Goal: Transaction & Acquisition: Purchase product/service

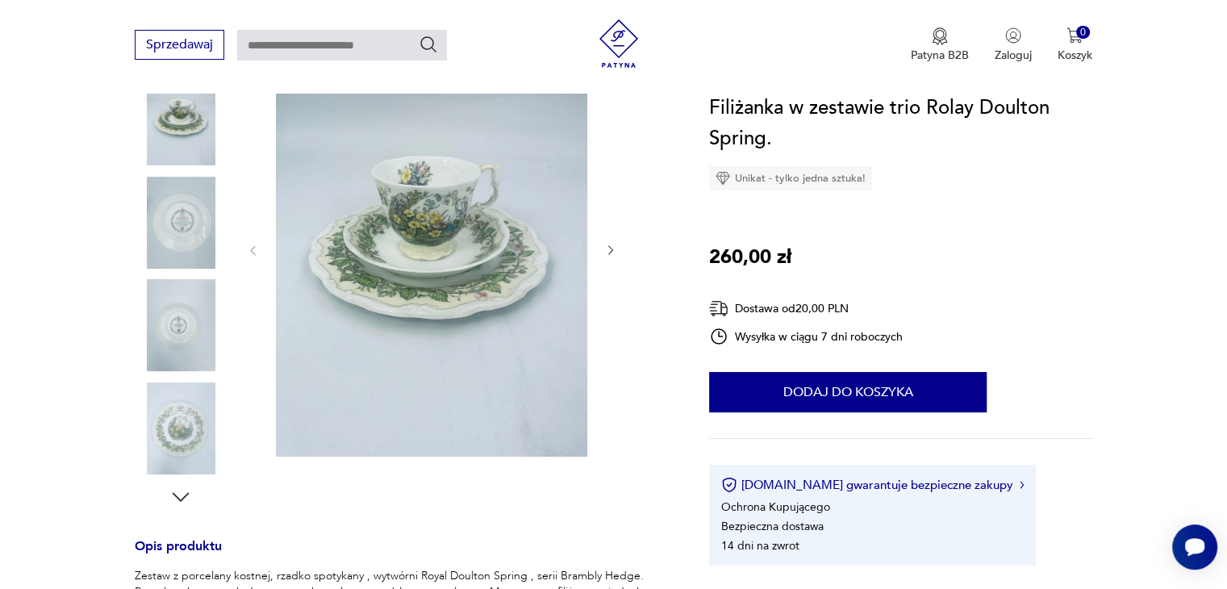
click at [419, 244] on img at bounding box center [431, 248] width 311 height 415
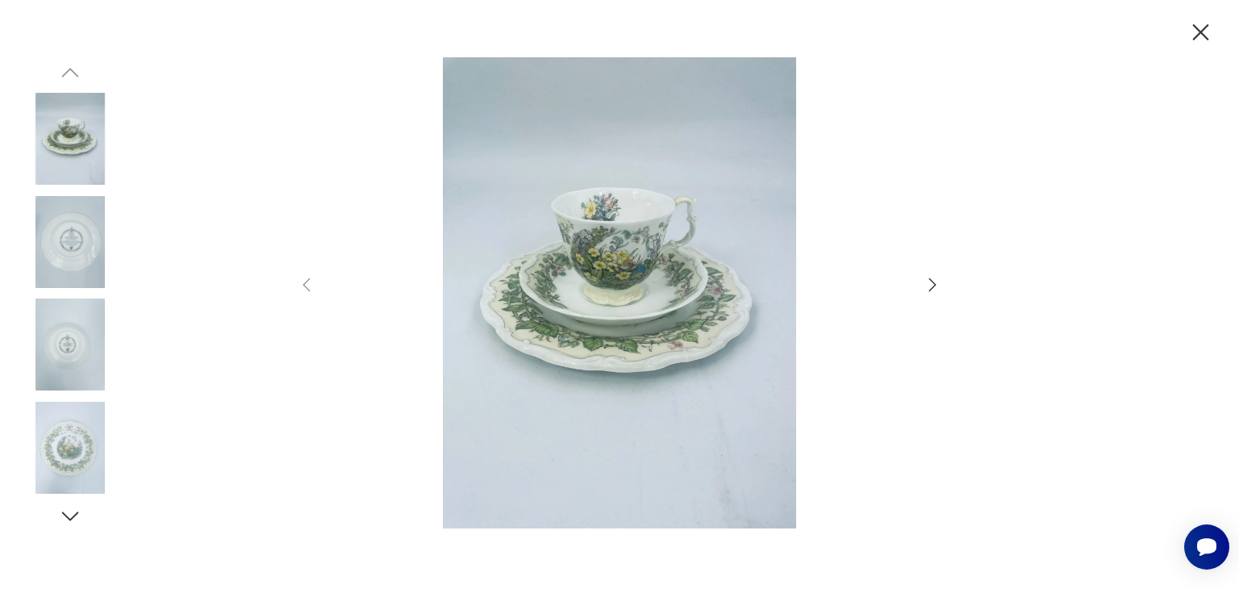
click at [928, 283] on icon "button" at bounding box center [932, 284] width 19 height 19
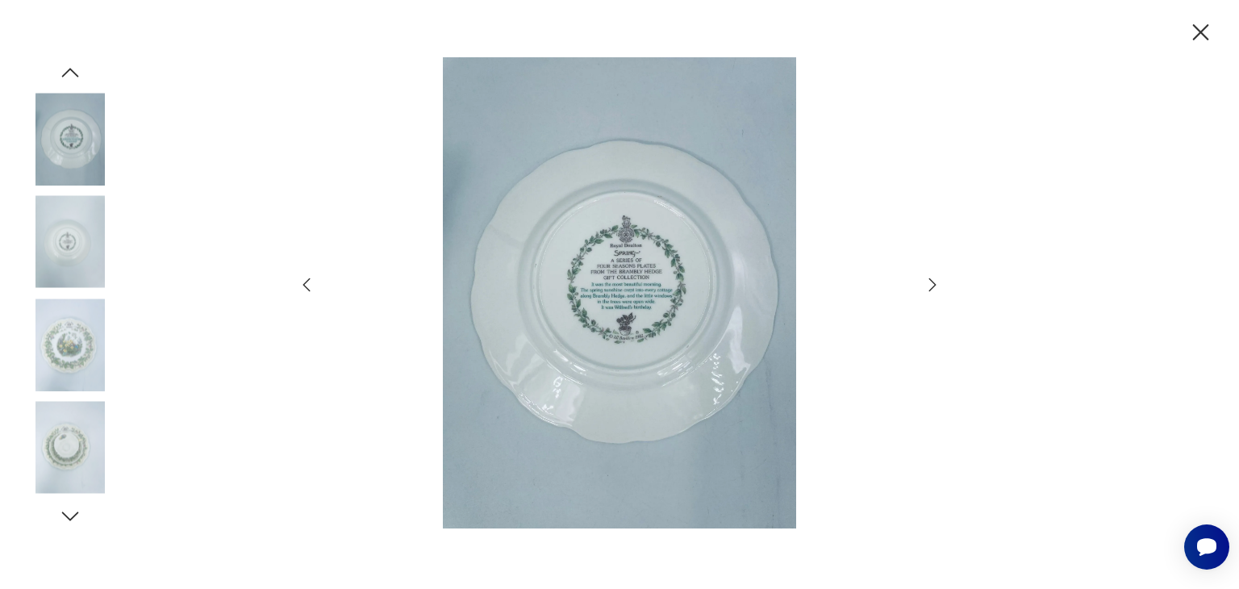
click at [928, 283] on icon "button" at bounding box center [932, 284] width 19 height 19
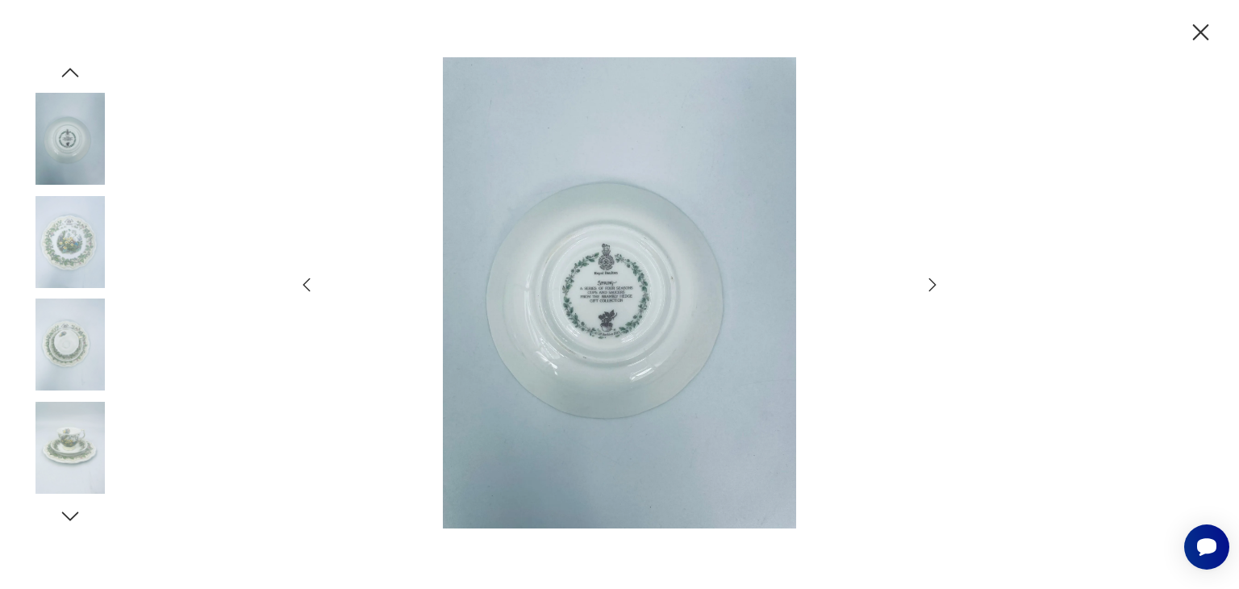
click at [928, 283] on icon "button" at bounding box center [932, 284] width 19 height 19
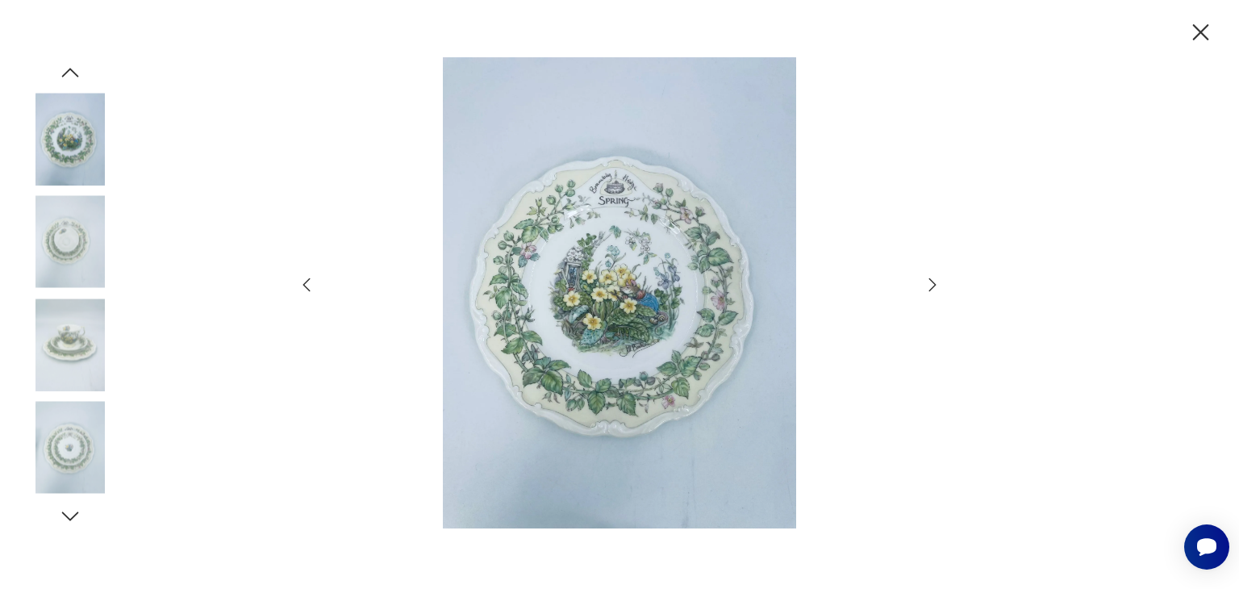
click at [607, 227] on img at bounding box center [619, 292] width 574 height 471
click at [929, 280] on icon "button" at bounding box center [932, 284] width 19 height 19
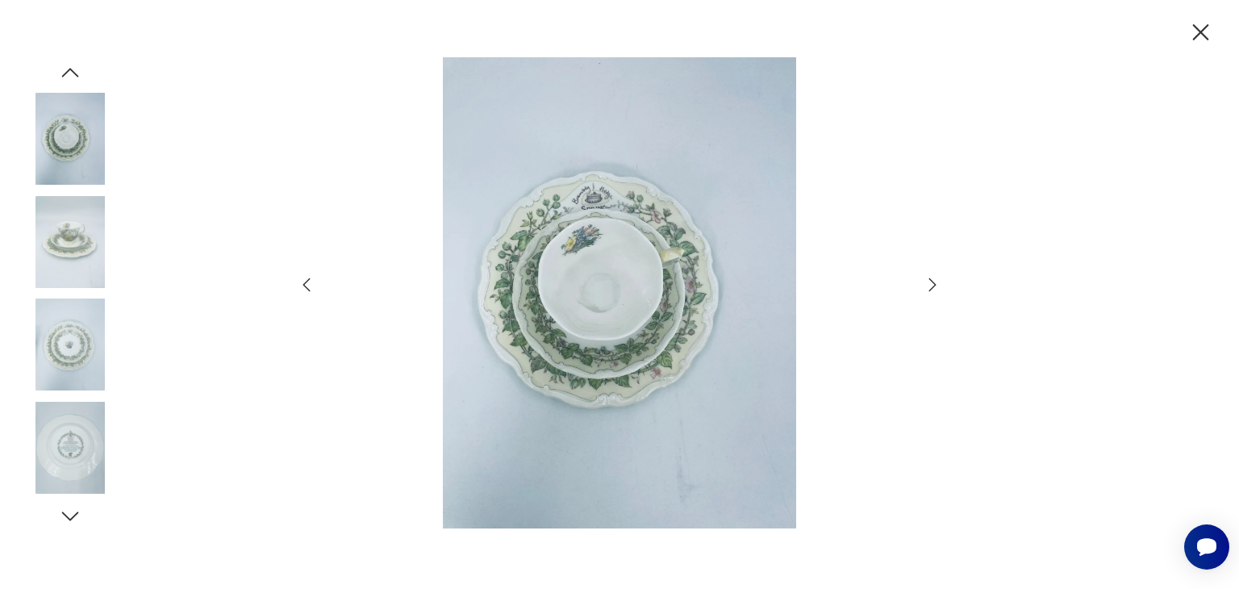
click at [929, 280] on icon "button" at bounding box center [932, 284] width 19 height 19
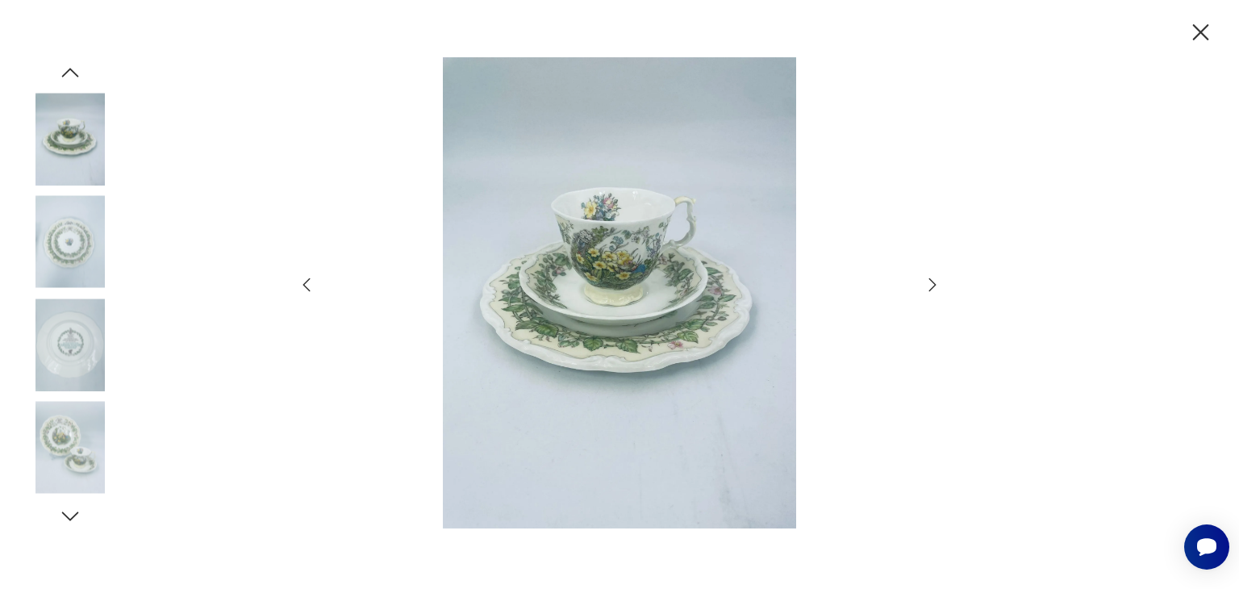
click at [929, 280] on icon "button" at bounding box center [932, 284] width 19 height 19
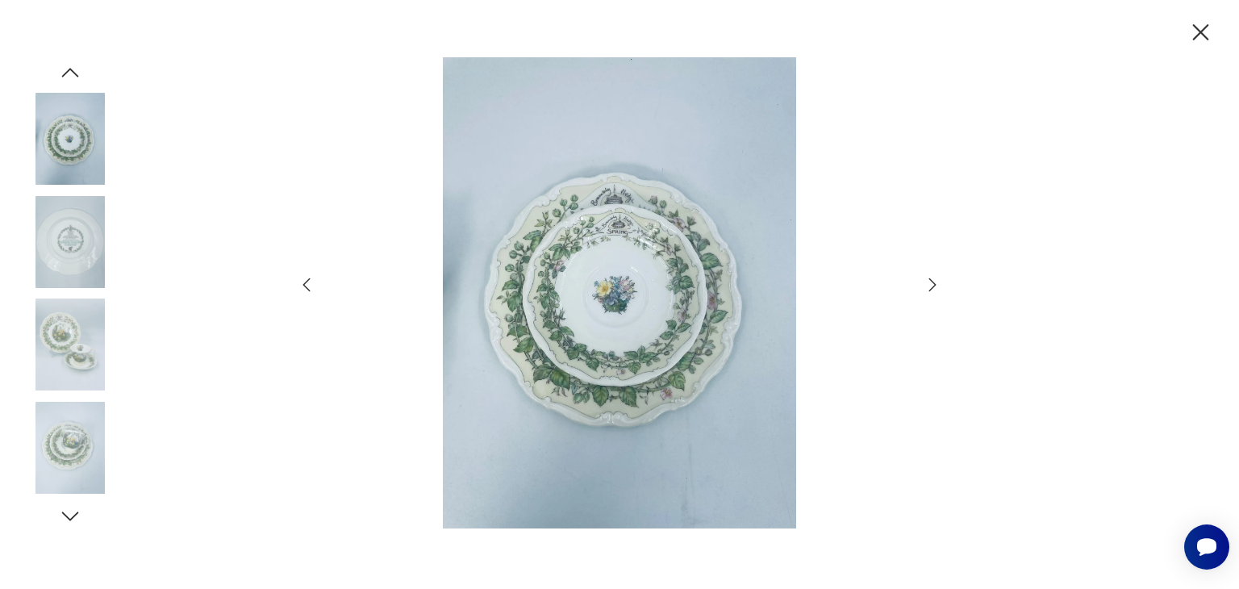
click at [1202, 20] on icon "button" at bounding box center [1201, 33] width 28 height 28
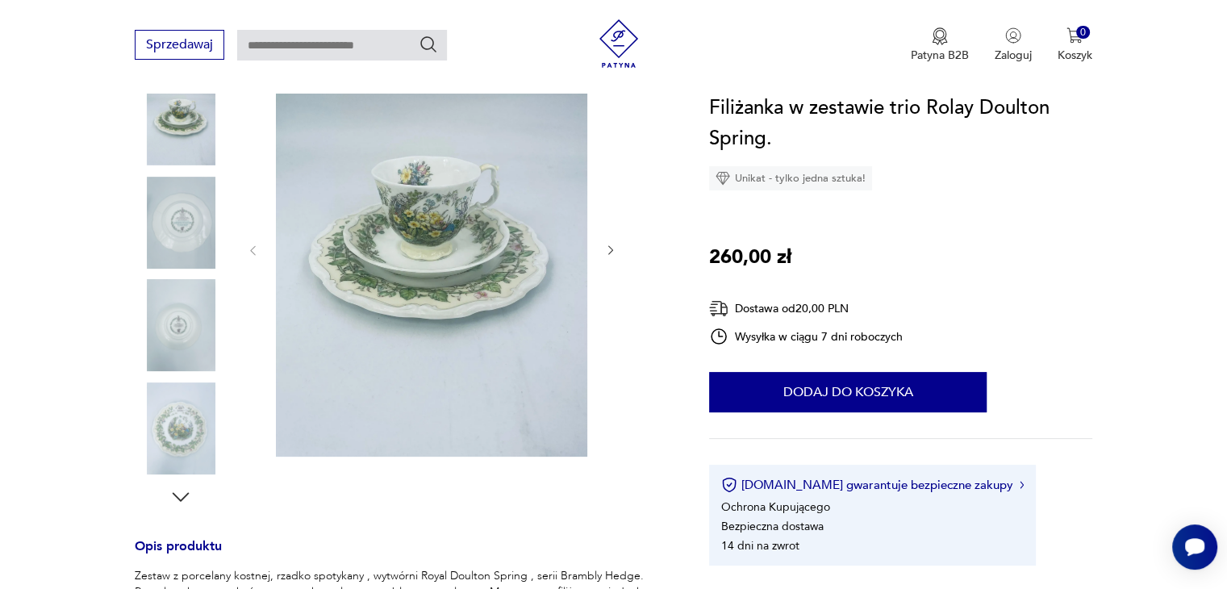
scroll to position [219, 0]
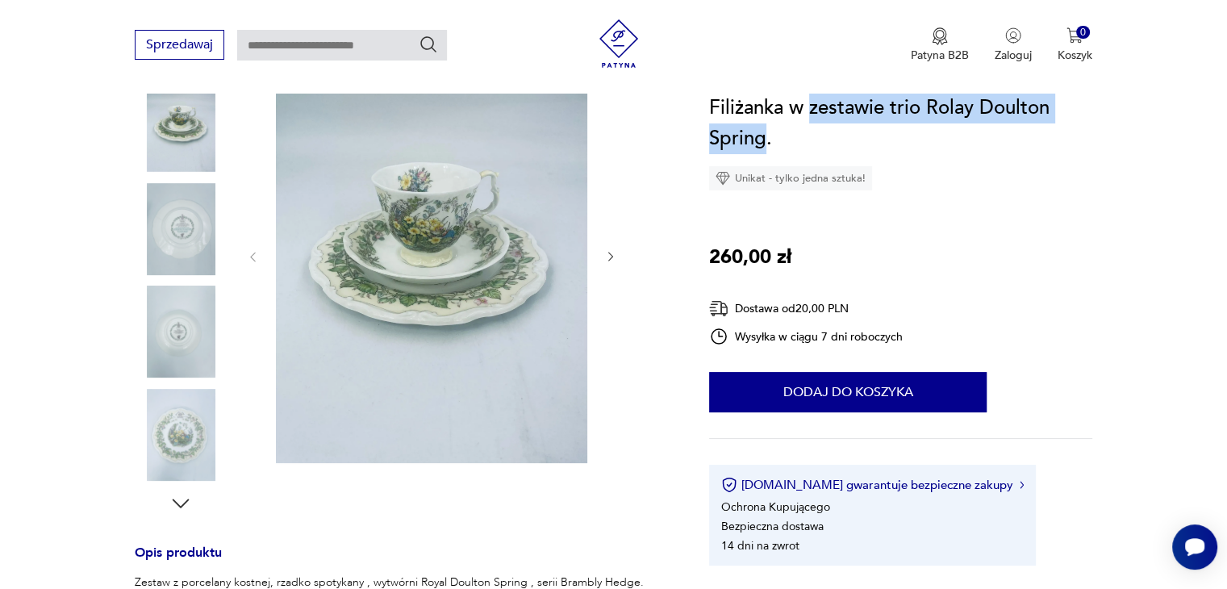
drag, startPoint x: 812, startPoint y: 102, endPoint x: 765, endPoint y: 131, distance: 55.1
click at [765, 131] on h1 "Filiżanka w zestawie trio Rolay Doulton Spring." at bounding box center [900, 123] width 383 height 61
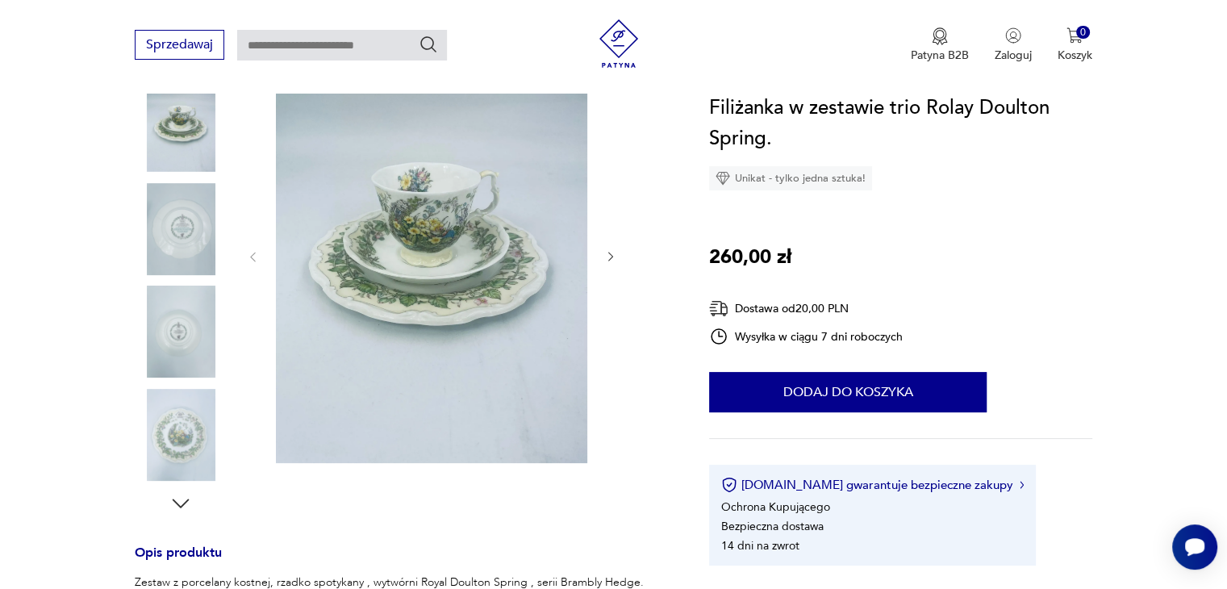
click at [39, 298] on section "Opis produktu Zestaw z porcelany kostnej, rzadko spotykany , wytwórni Royal Dou…" at bounding box center [613, 586] width 1227 height 1077
